Goal: Transaction & Acquisition: Book appointment/travel/reservation

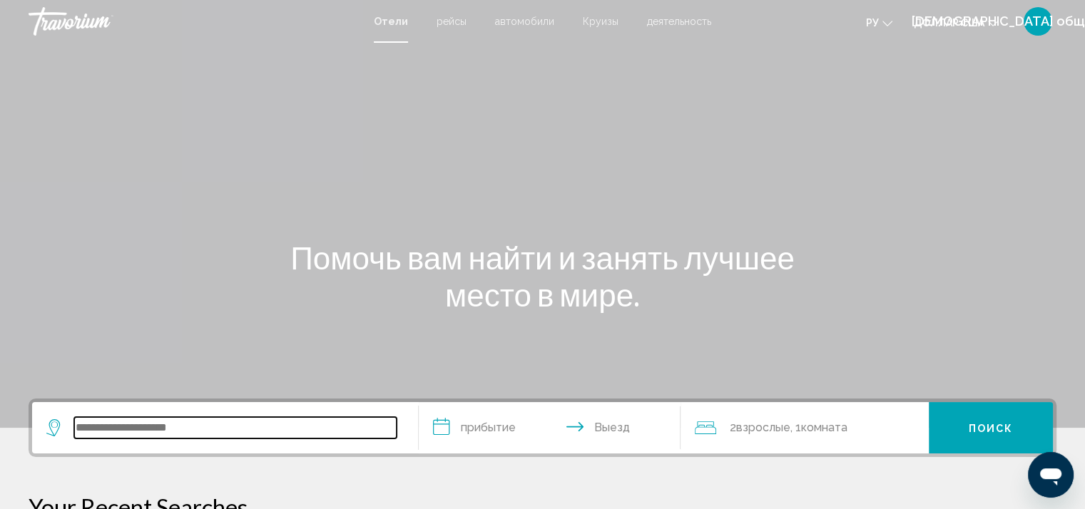
click at [220, 420] on input "Виджет поиска" at bounding box center [235, 427] width 323 height 21
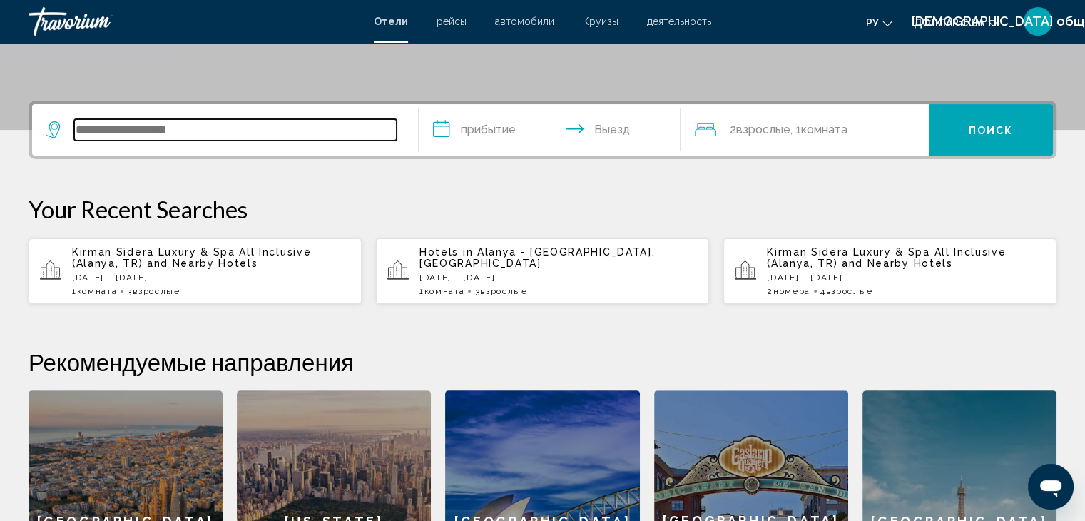
scroll to position [352, 0]
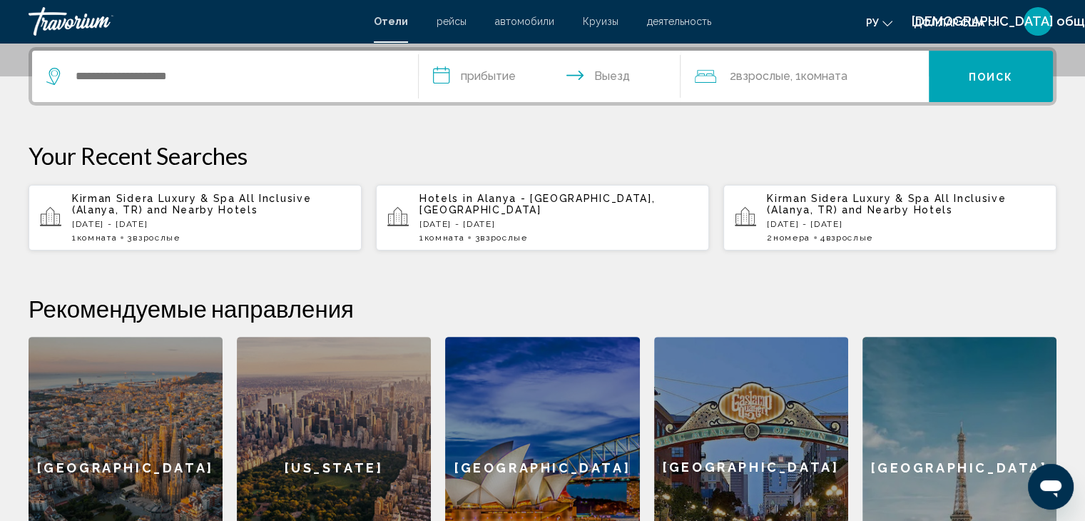
click at [143, 205] on span "and Nearby Hotels" at bounding box center [200, 209] width 115 height 11
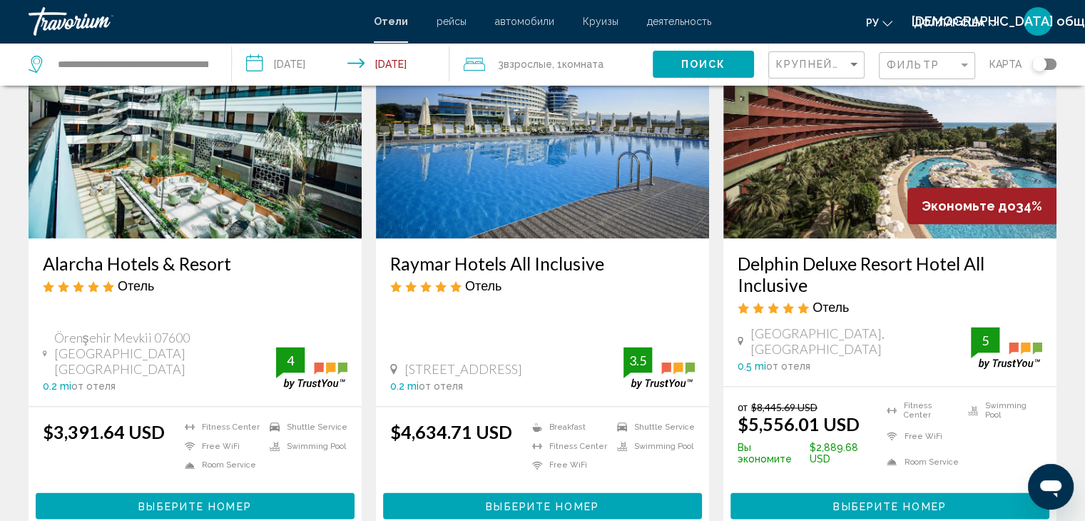
scroll to position [1927, 0]
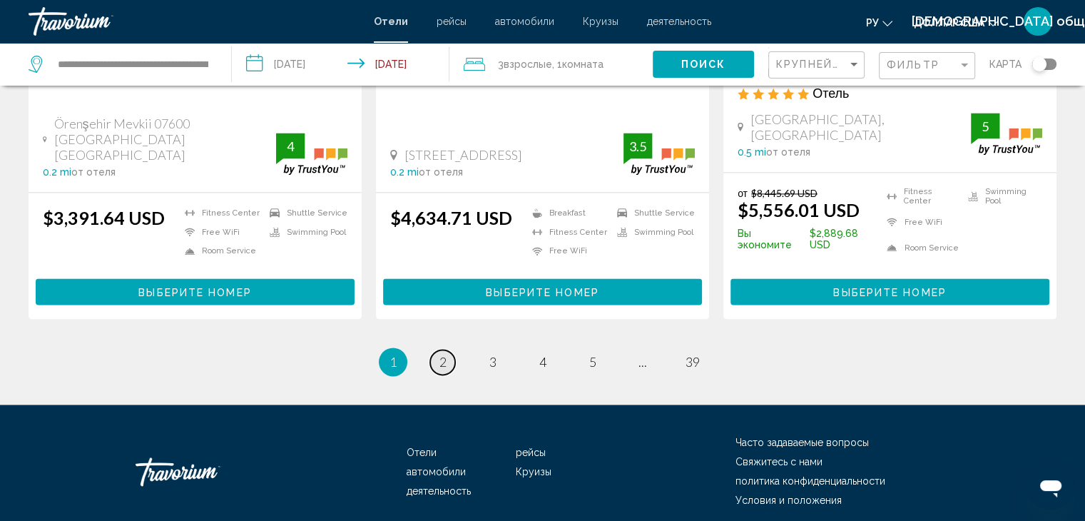
click at [445, 354] on span "2" at bounding box center [443, 362] width 7 height 16
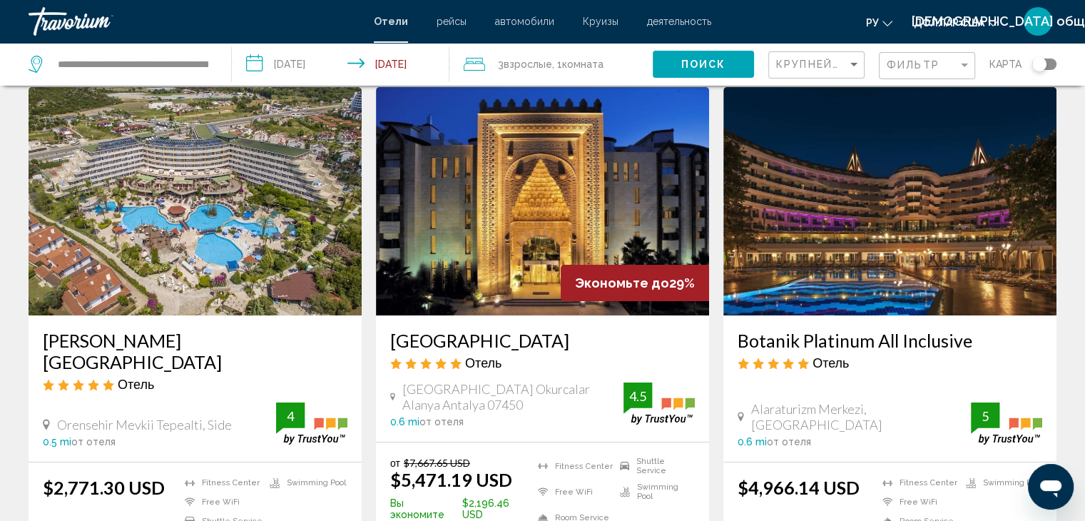
scroll to position [71, 0]
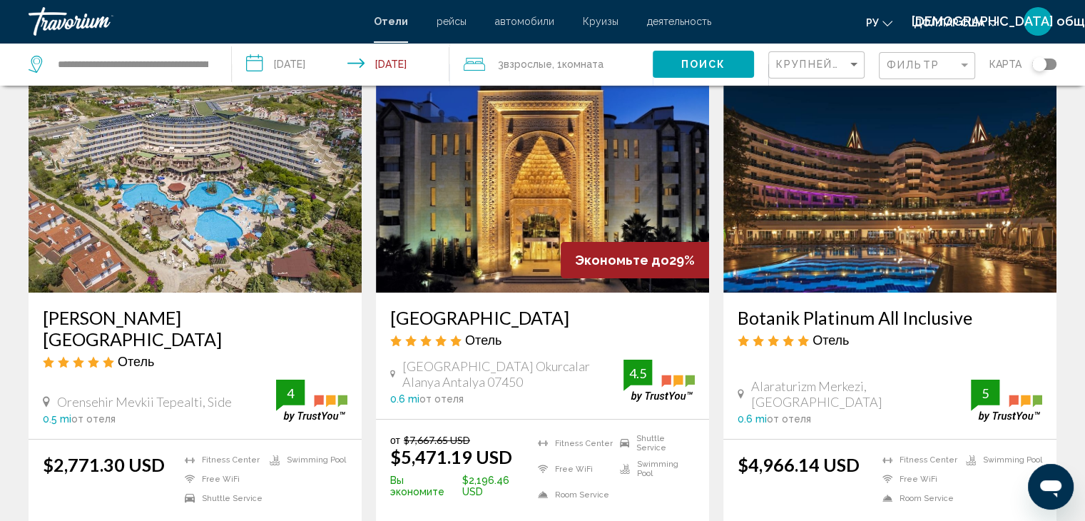
click at [531, 217] on img "Основное содержание" at bounding box center [542, 178] width 333 height 228
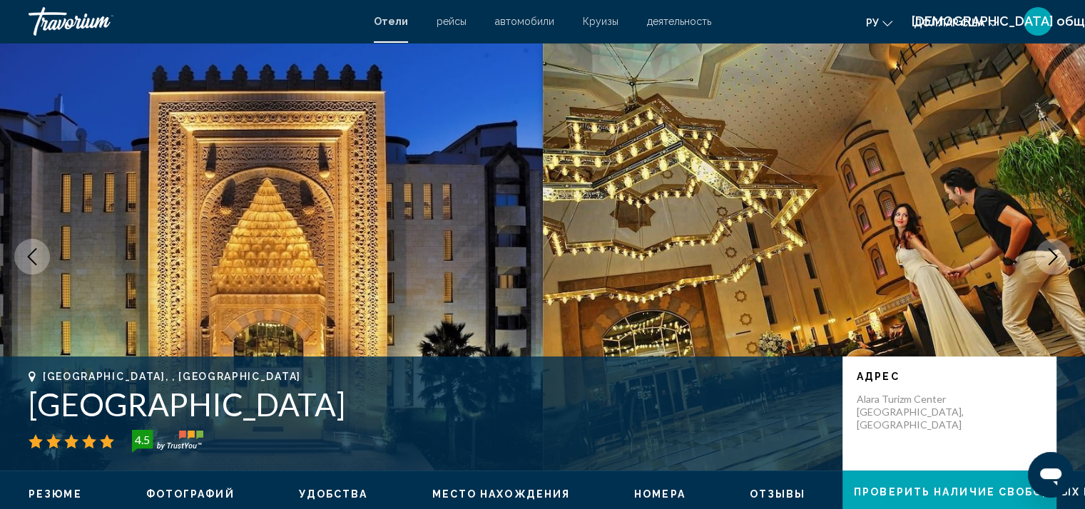
click at [1050, 253] on icon "Next image" at bounding box center [1053, 256] width 17 height 17
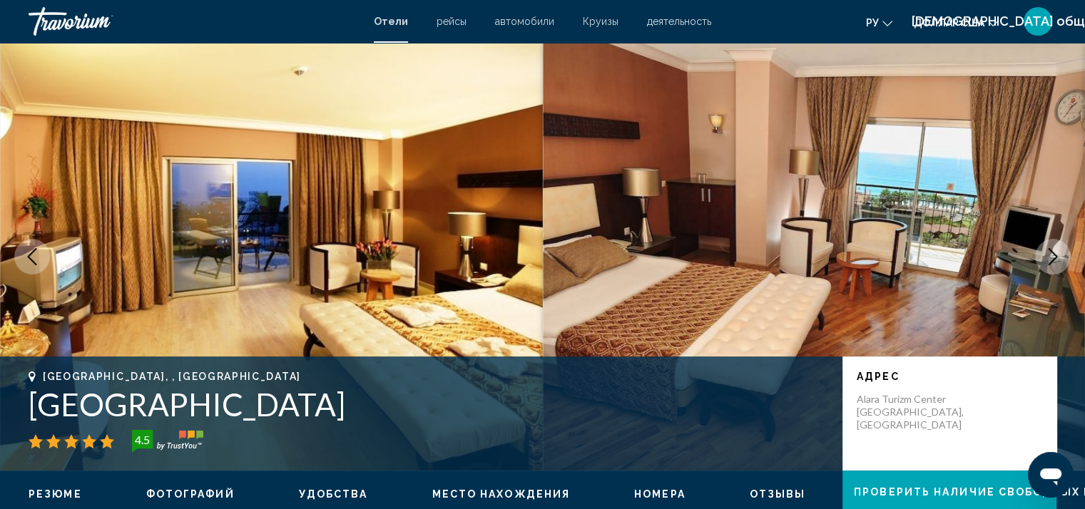
click at [1050, 253] on icon "Next image" at bounding box center [1053, 256] width 17 height 17
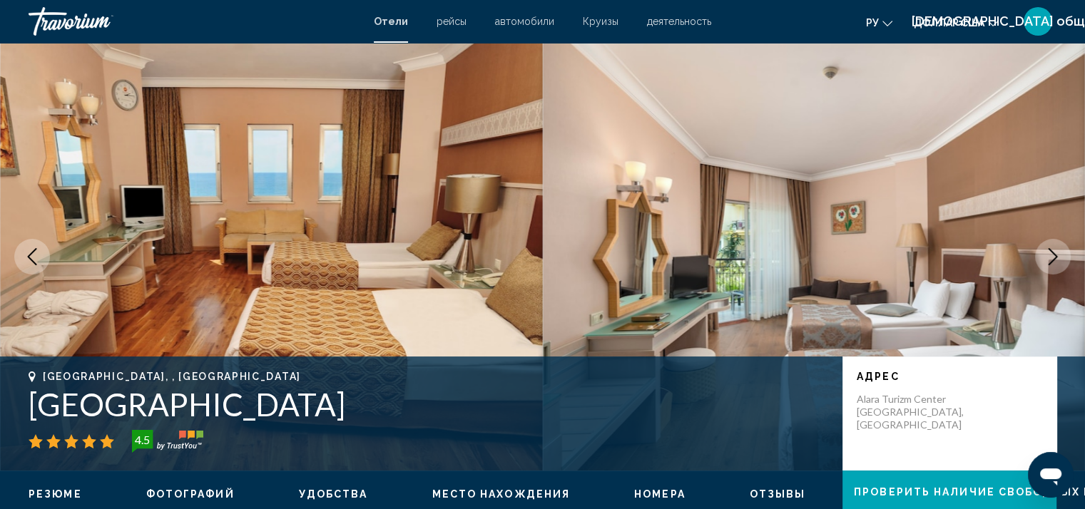
click at [1050, 253] on icon "Next image" at bounding box center [1053, 256] width 17 height 17
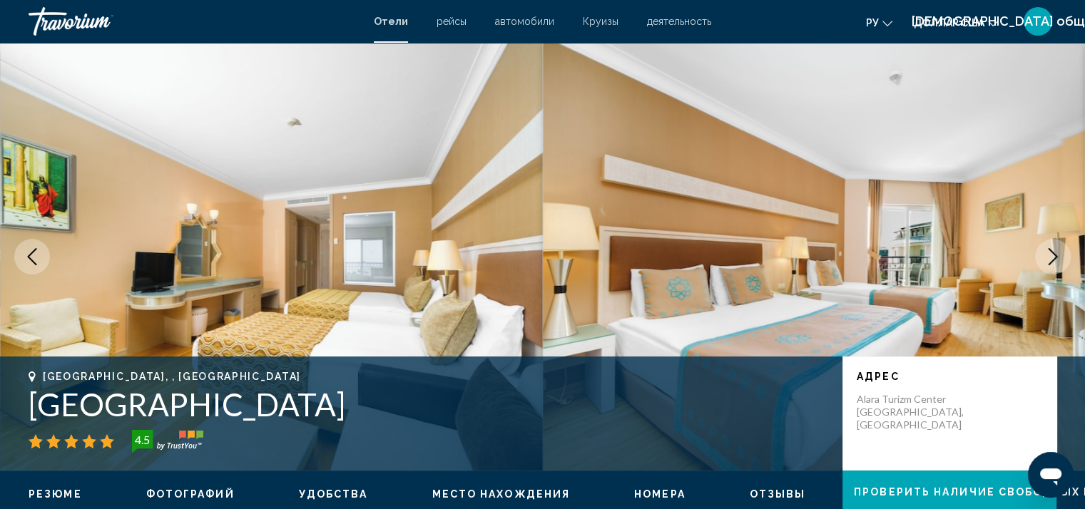
click at [1050, 253] on icon "Next image" at bounding box center [1053, 256] width 17 height 17
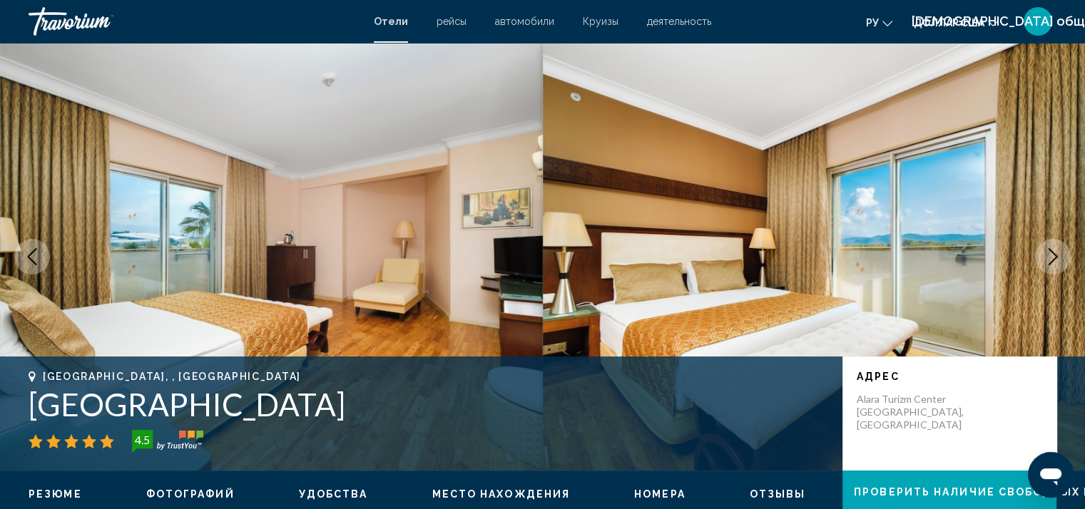
click at [1050, 253] on icon "Next image" at bounding box center [1053, 256] width 17 height 17
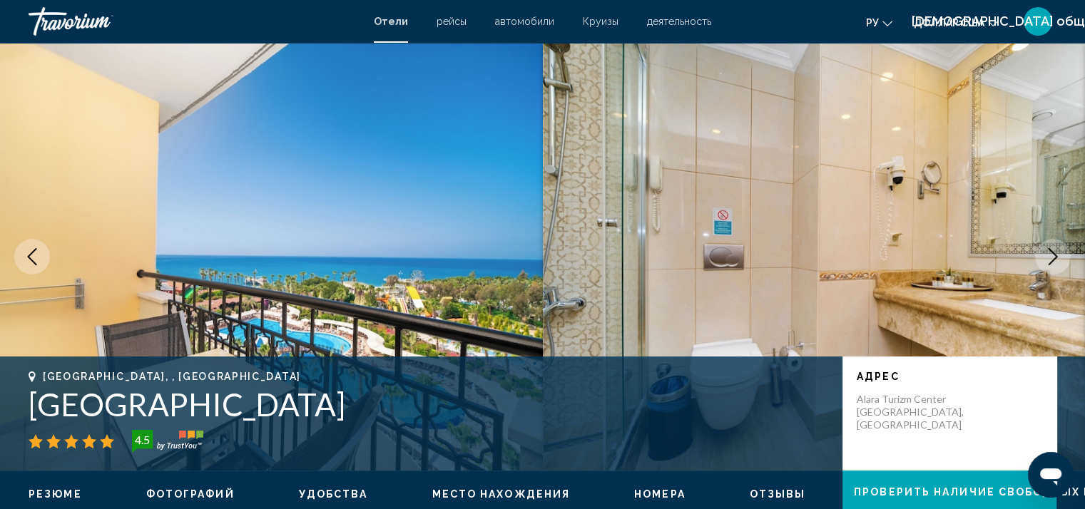
click at [1050, 253] on icon "Next image" at bounding box center [1053, 256] width 17 height 17
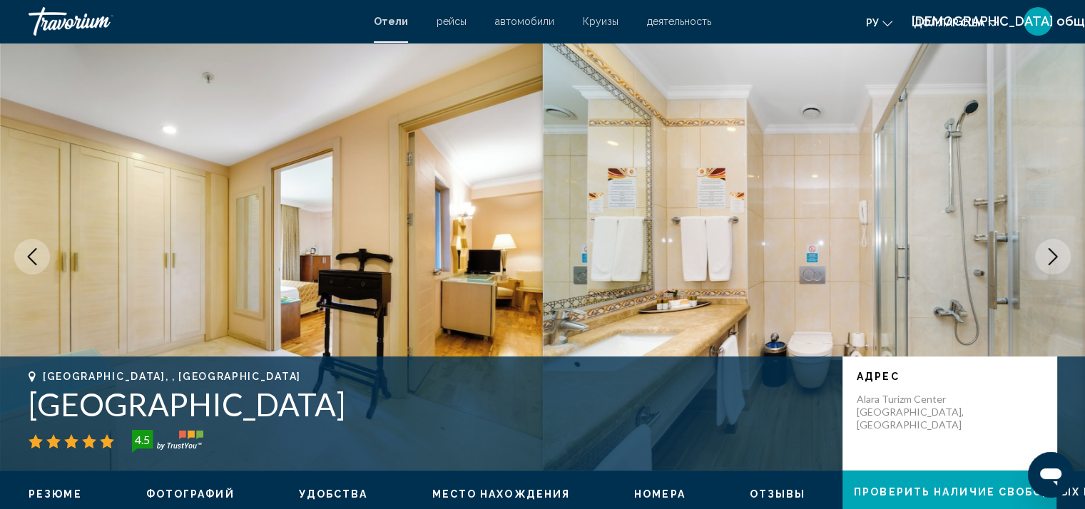
click at [1050, 253] on icon "Next image" at bounding box center [1053, 256] width 17 height 17
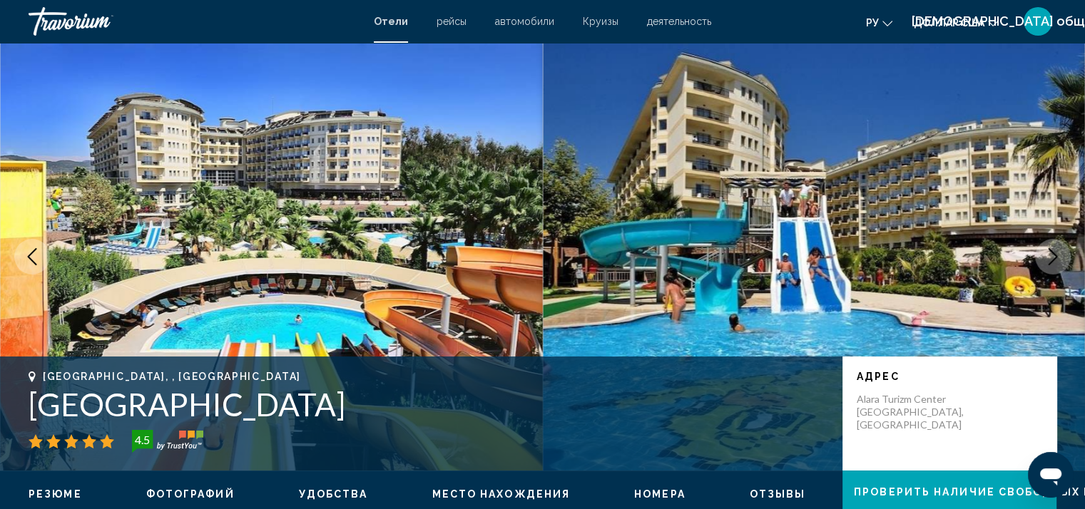
click at [1050, 253] on icon "Next image" at bounding box center [1053, 256] width 17 height 17
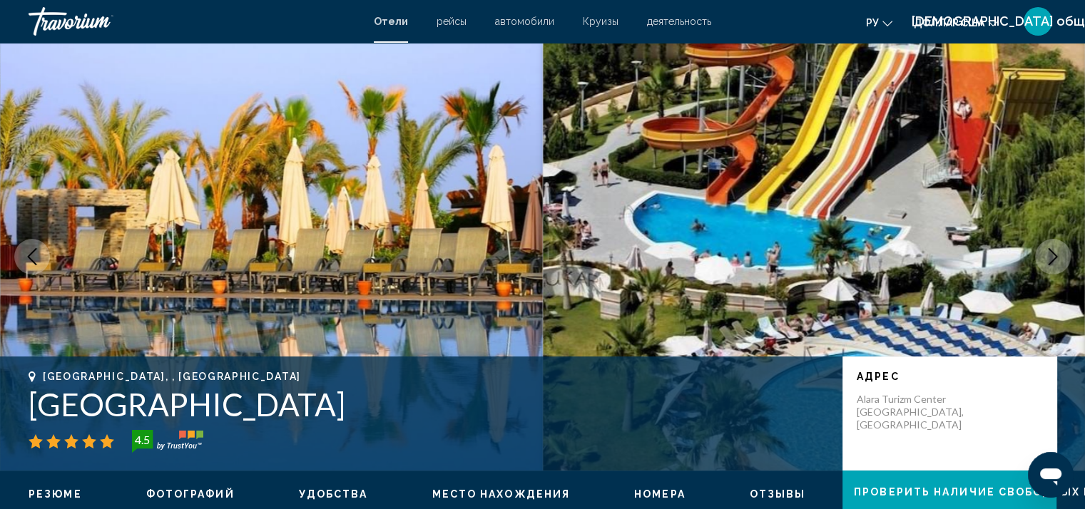
click at [1050, 253] on icon "Next image" at bounding box center [1053, 256] width 17 height 17
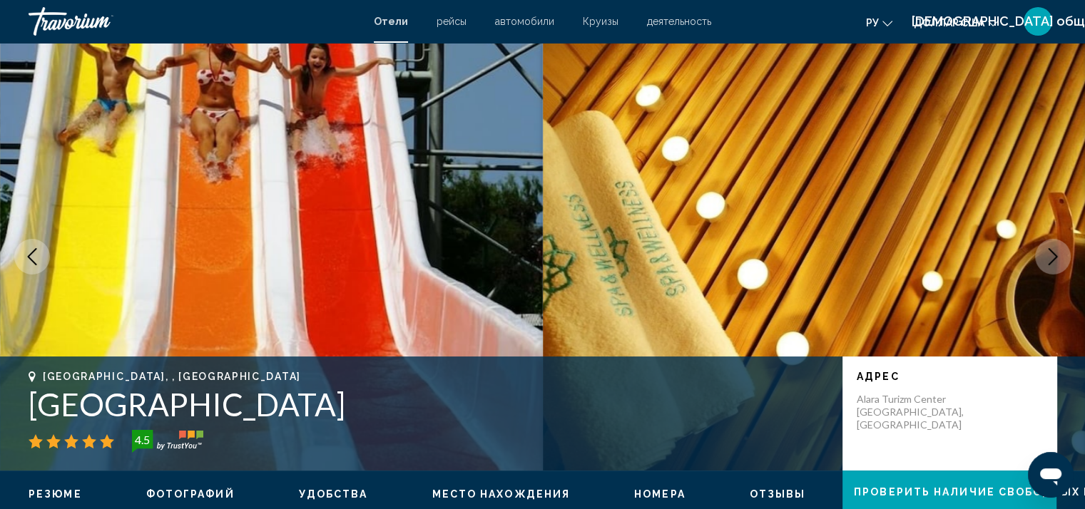
click at [1050, 253] on icon "Next image" at bounding box center [1053, 256] width 17 height 17
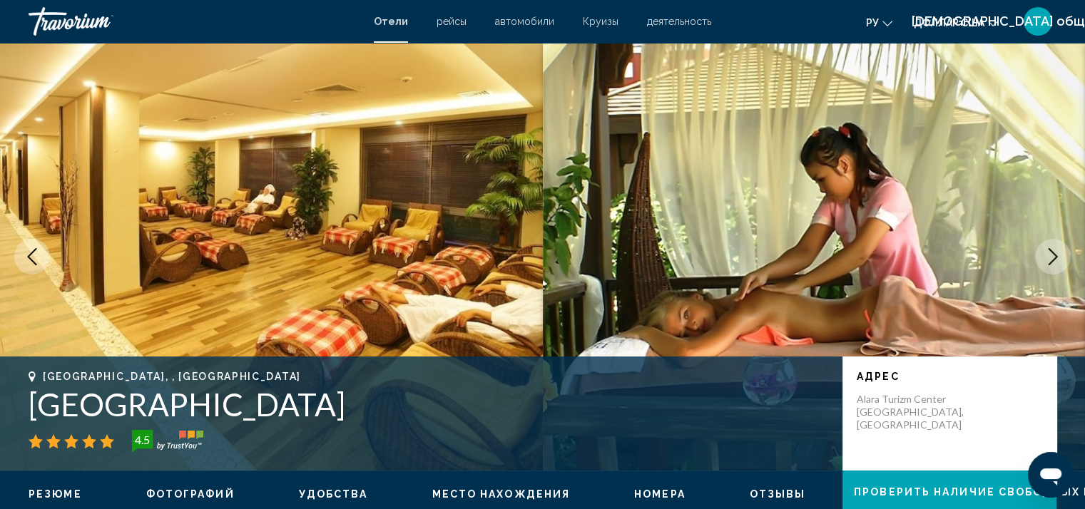
click at [1050, 253] on icon "Next image" at bounding box center [1053, 256] width 17 height 17
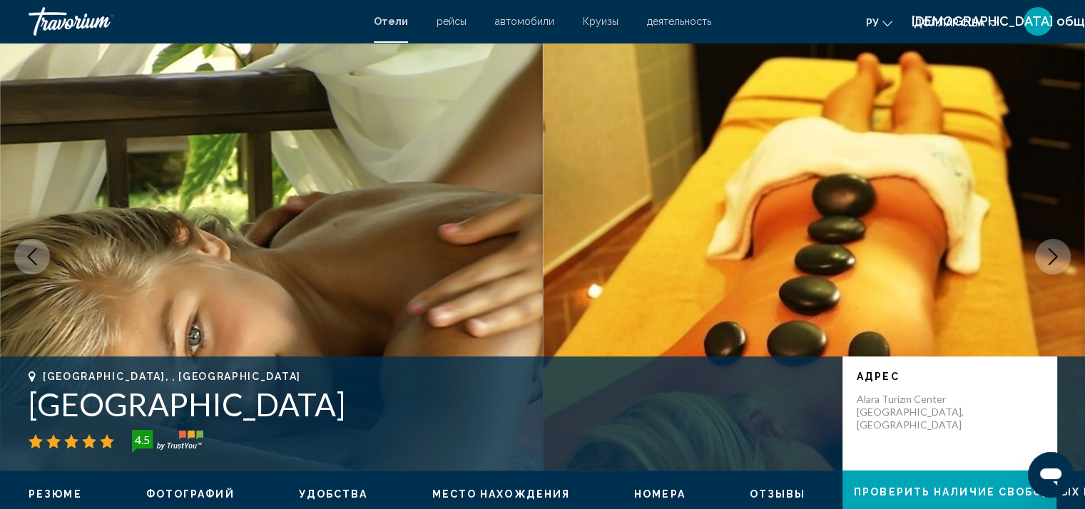
click at [1050, 253] on icon "Next image" at bounding box center [1053, 256] width 17 height 17
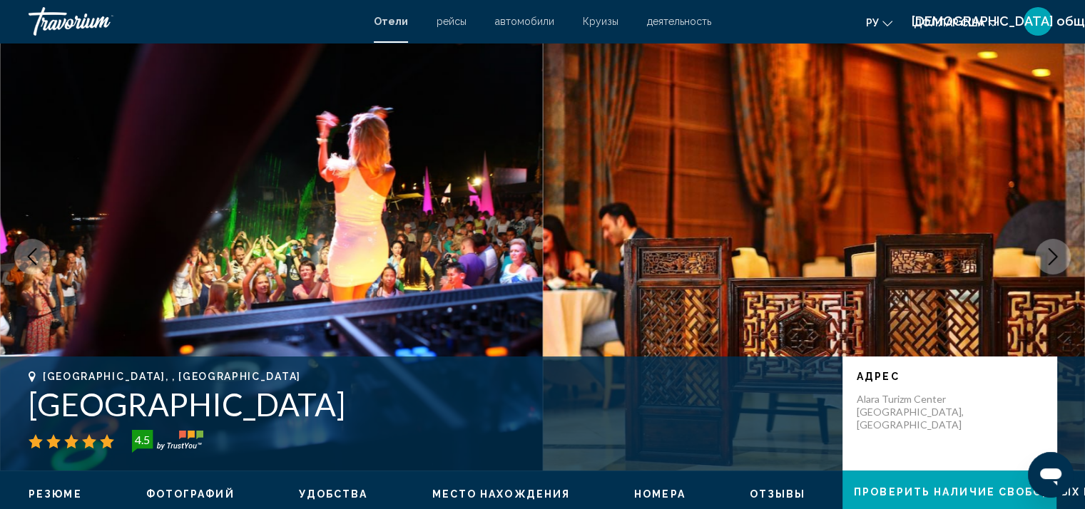
click at [1050, 253] on icon "Next image" at bounding box center [1053, 256] width 17 height 17
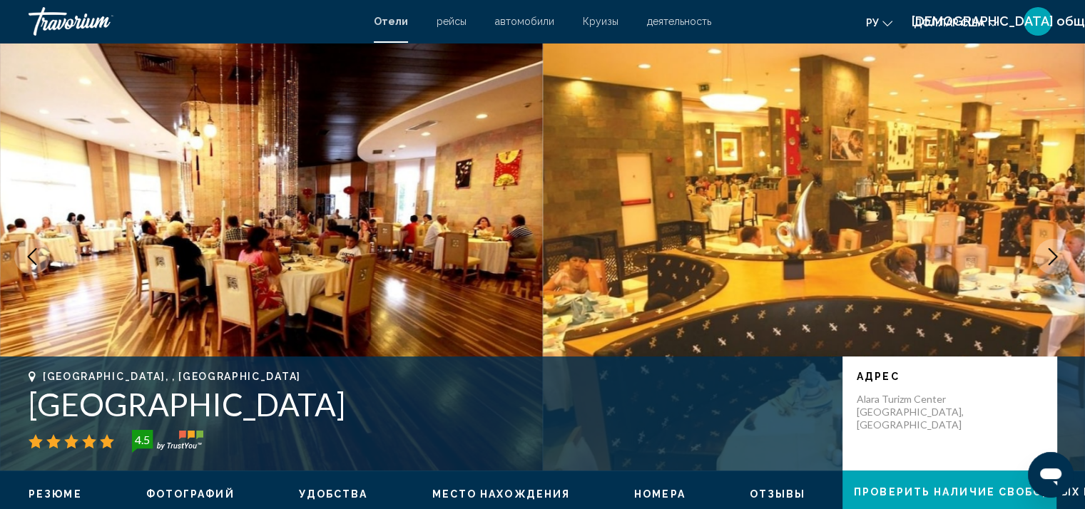
click at [1050, 253] on icon "Next image" at bounding box center [1053, 256] width 17 height 17
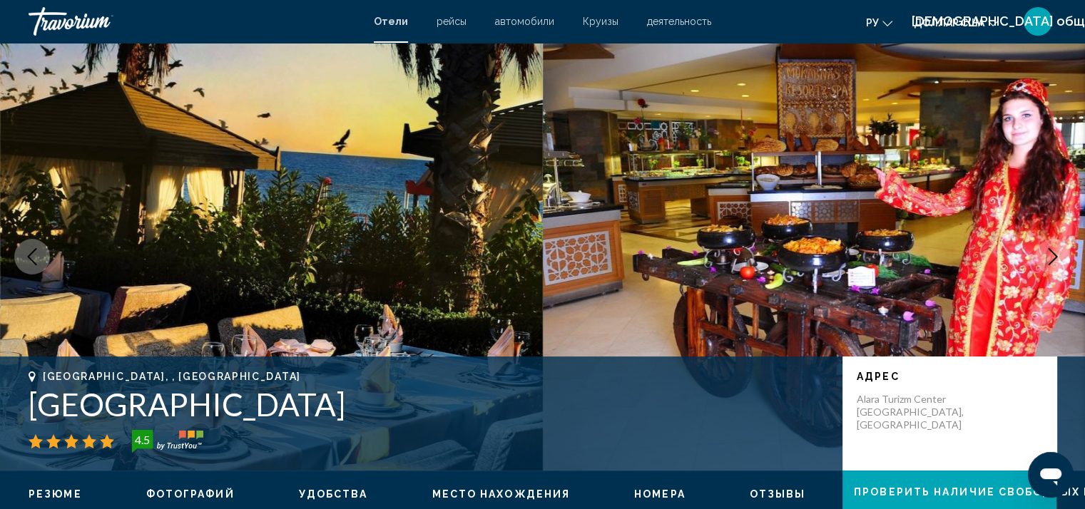
click at [1050, 253] on icon "Next image" at bounding box center [1053, 256] width 17 height 17
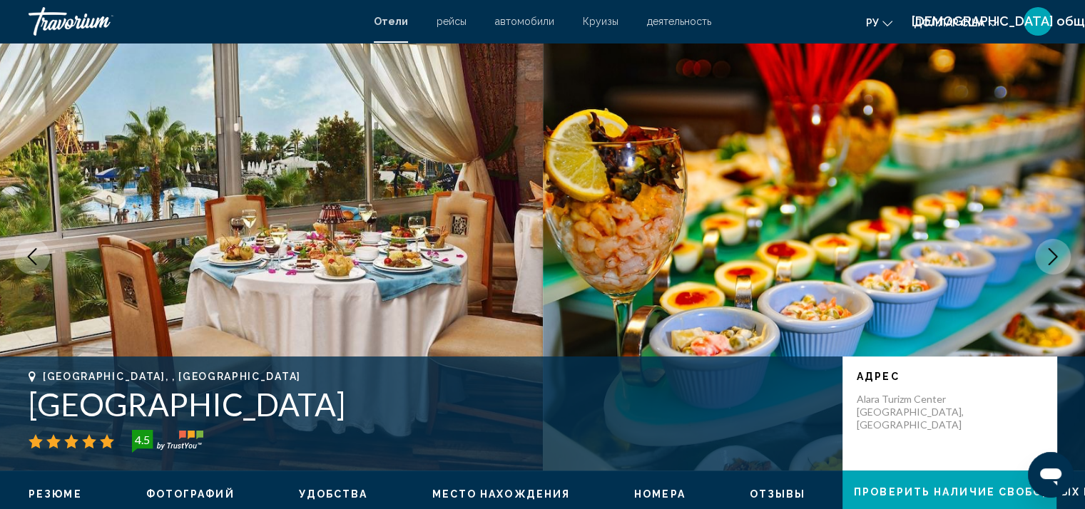
click at [1050, 253] on icon "Next image" at bounding box center [1053, 256] width 17 height 17
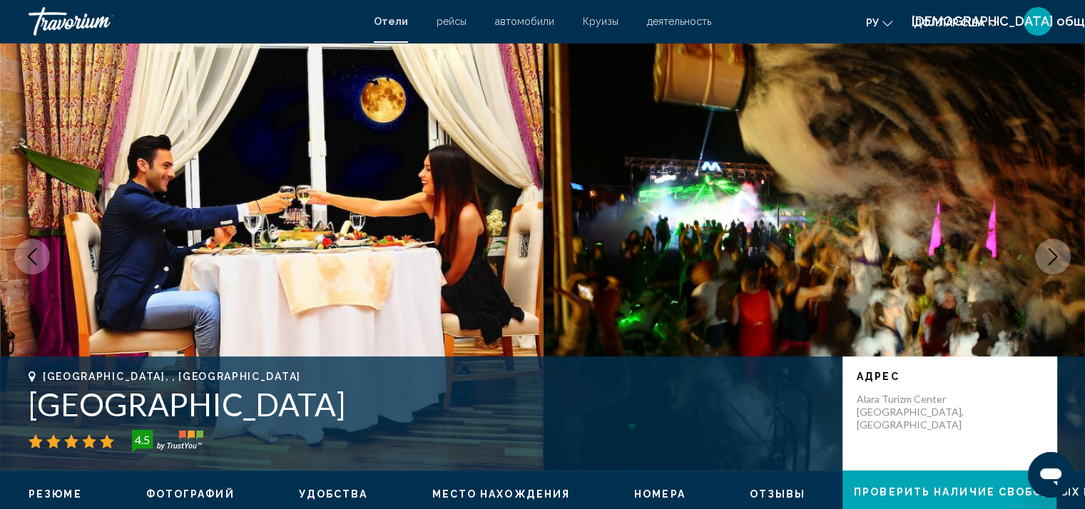
click at [1050, 253] on icon "Next image" at bounding box center [1053, 256] width 17 height 17
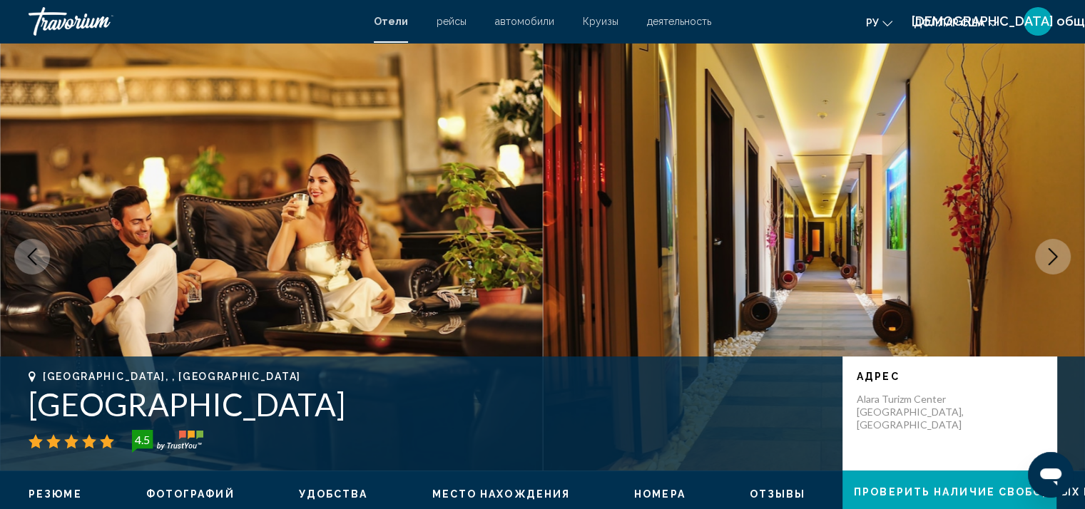
click at [1050, 253] on icon "Next image" at bounding box center [1053, 256] width 17 height 17
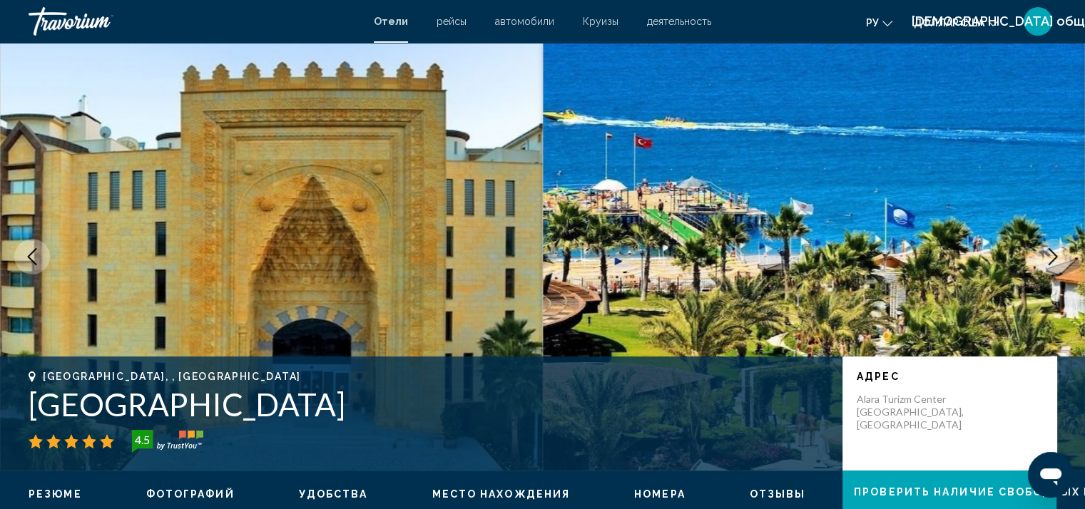
click at [1057, 256] on icon "Next image" at bounding box center [1053, 256] width 17 height 17
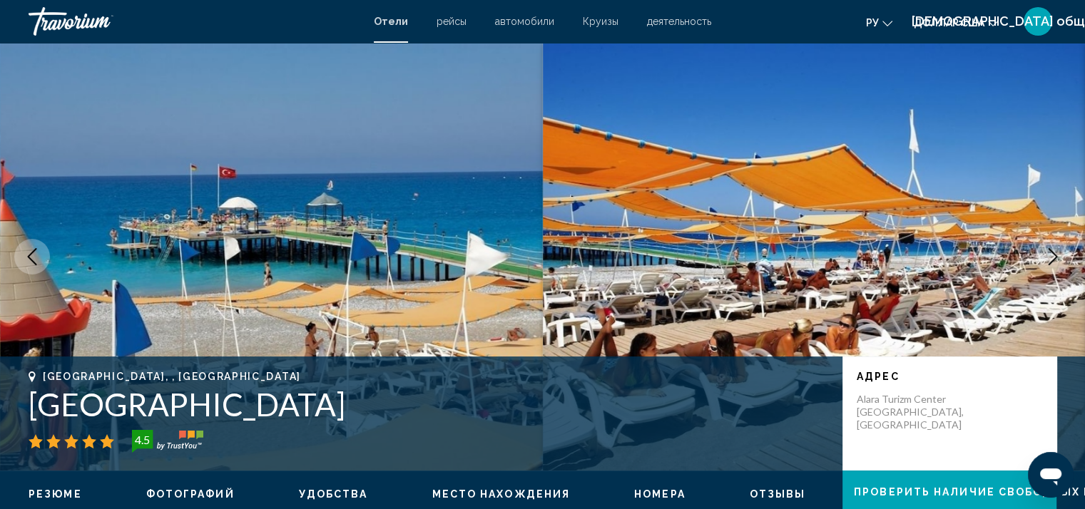
click at [1057, 256] on icon "Next image" at bounding box center [1053, 256] width 17 height 17
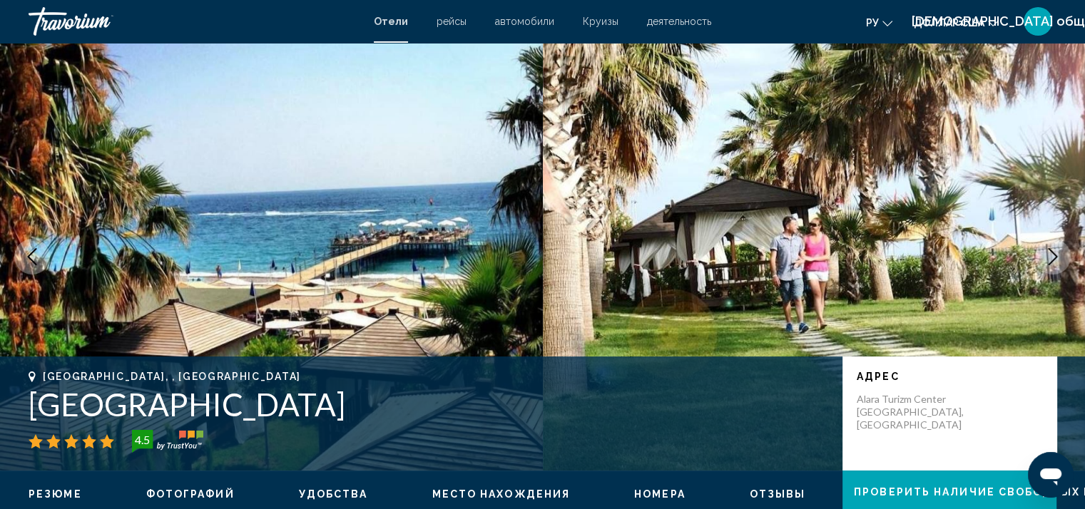
click at [1056, 260] on icon "Next image" at bounding box center [1053, 256] width 17 height 17
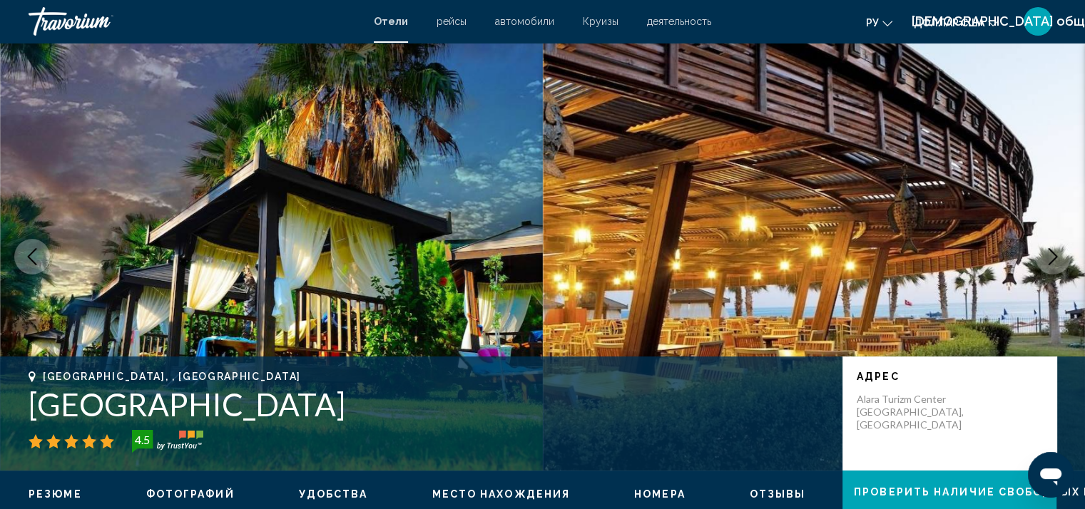
click at [1056, 260] on icon "Next image" at bounding box center [1053, 256] width 17 height 17
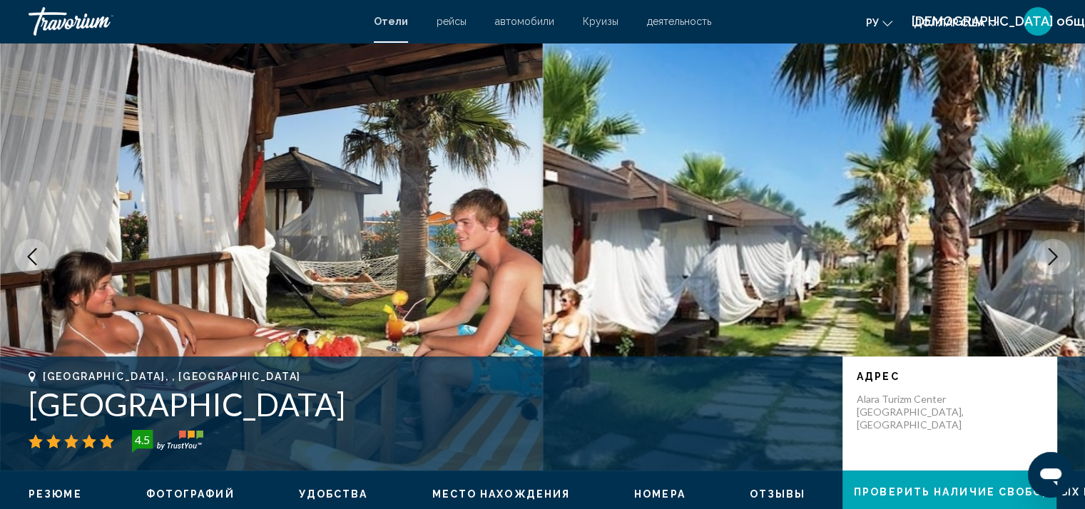
click at [1056, 260] on icon "Next image" at bounding box center [1053, 256] width 17 height 17
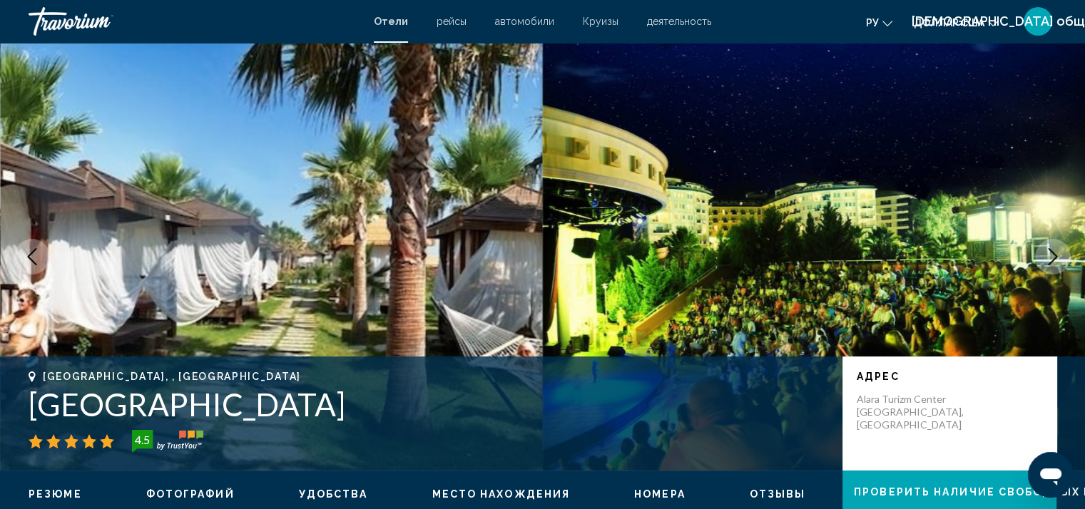
click at [1056, 260] on icon "Next image" at bounding box center [1053, 256] width 17 height 17
